Goal: Use online tool/utility: Utilize a website feature to perform a specific function

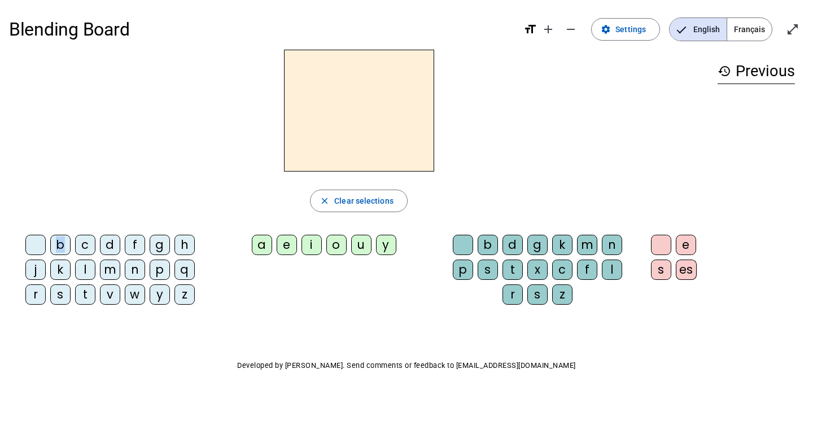
drag, startPoint x: 63, startPoint y: 244, endPoint x: 316, endPoint y: 94, distance: 294.1
click at [316, 94] on div "close Clear selections b c d f g h j k l m n p q r s t v w y z a e i o u y b d …" at bounding box center [358, 182] width 699 height 264
click at [62, 241] on div "b" at bounding box center [60, 245] width 20 height 20
click at [344, 248] on div "o" at bounding box center [336, 245] width 20 height 20
click at [615, 271] on div "l" at bounding box center [612, 270] width 20 height 20
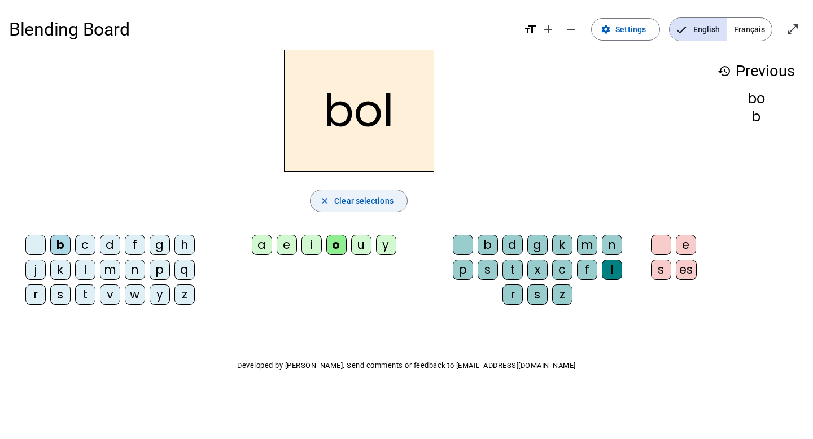
click at [337, 207] on span "Clear selections" at bounding box center [363, 201] width 59 height 14
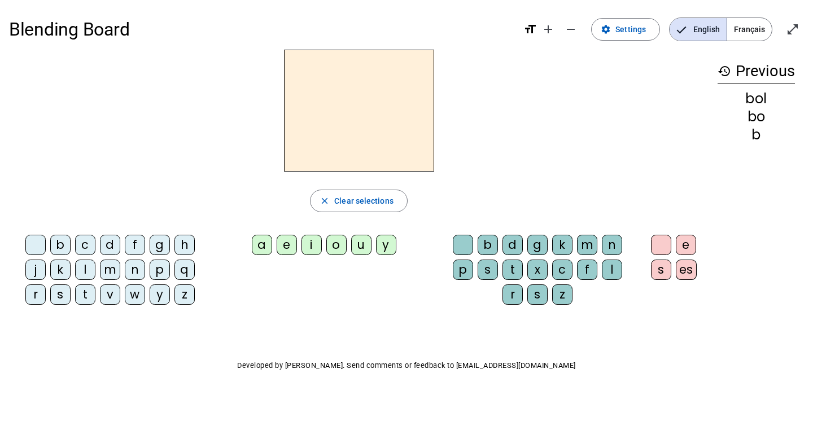
click at [113, 269] on div "m" at bounding box center [110, 270] width 20 height 20
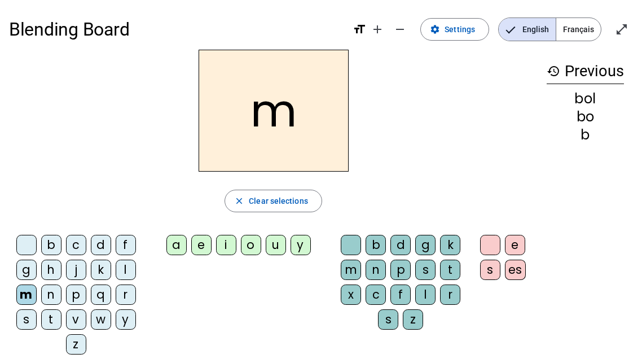
click at [255, 247] on div "o" at bounding box center [251, 245] width 20 height 20
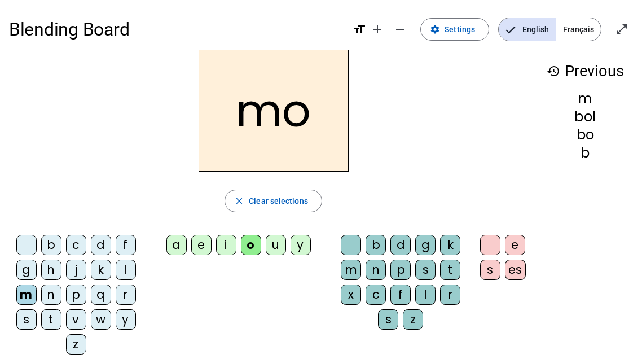
click at [453, 260] on div "t" at bounding box center [450, 270] width 20 height 20
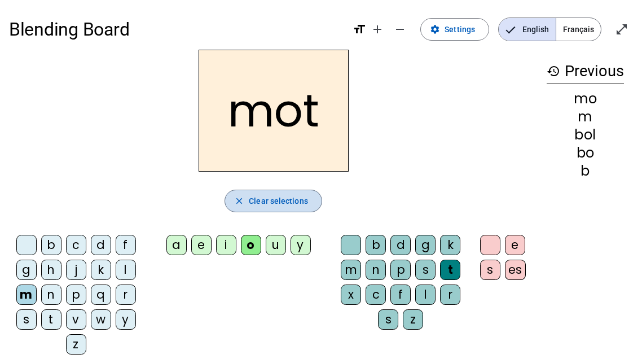
click at [278, 203] on span "Clear selections" at bounding box center [278, 201] width 59 height 14
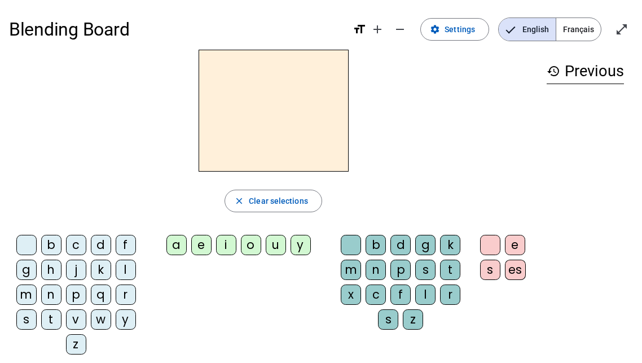
click at [30, 293] on div "m" at bounding box center [26, 294] width 20 height 20
click at [255, 249] on div "o" at bounding box center [251, 245] width 20 height 20
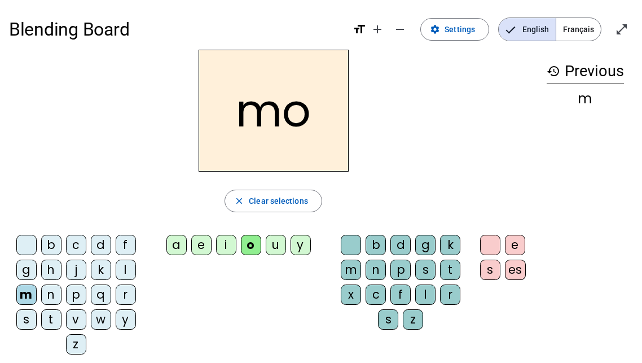
click at [444, 268] on div "t" at bounding box center [450, 270] width 20 height 20
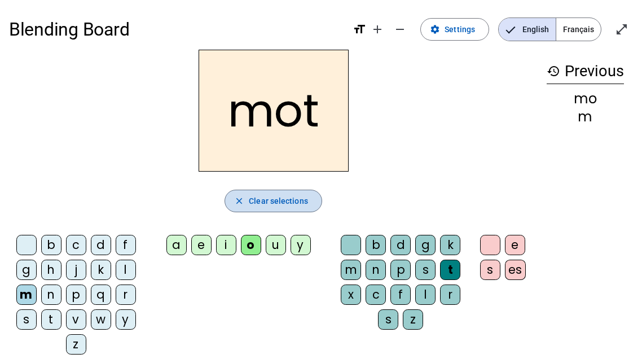
click at [305, 190] on span "button" at bounding box center [273, 200] width 97 height 27
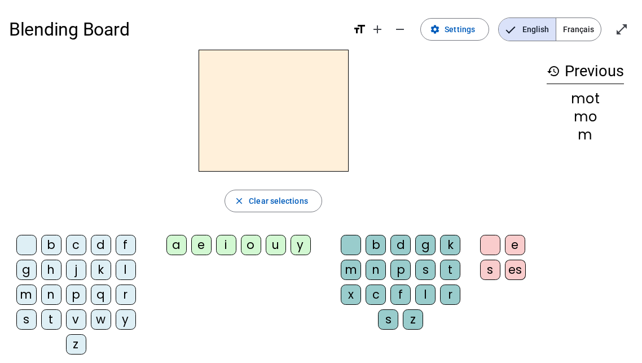
click at [81, 297] on div "p" at bounding box center [76, 294] width 20 height 20
click at [256, 246] on div "o" at bounding box center [251, 245] width 20 height 20
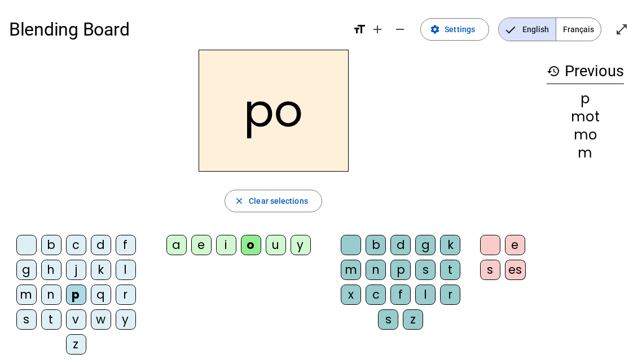
click at [449, 273] on div "t" at bounding box center [450, 270] width 20 height 20
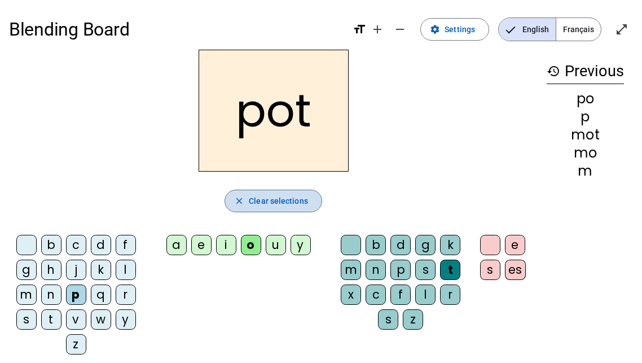
click at [301, 191] on span "button" at bounding box center [273, 200] width 97 height 27
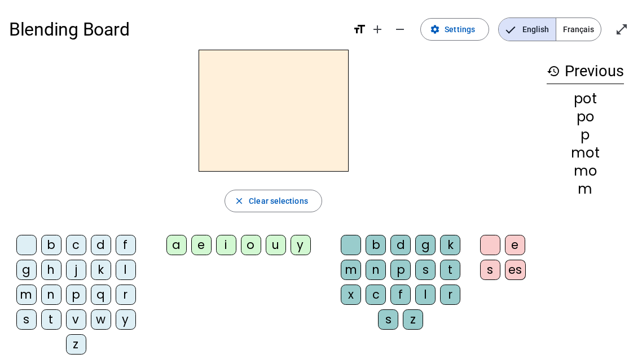
click at [594, 102] on div "pot" at bounding box center [585, 99] width 77 height 14
click at [588, 75] on h3 "history Previous" at bounding box center [585, 71] width 77 height 25
click at [558, 75] on mat-icon "history" at bounding box center [554, 71] width 14 height 14
click at [447, 26] on span "Settings" at bounding box center [460, 30] width 30 height 14
